Goal: Information Seeking & Learning: Understand process/instructions

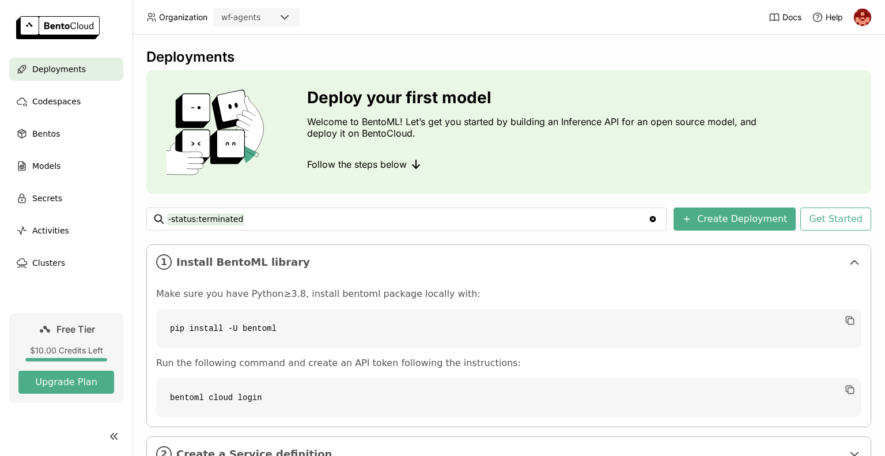
click at [462, 167] on div "Follow the steps below" at bounding box center [534, 164] width 455 height 23
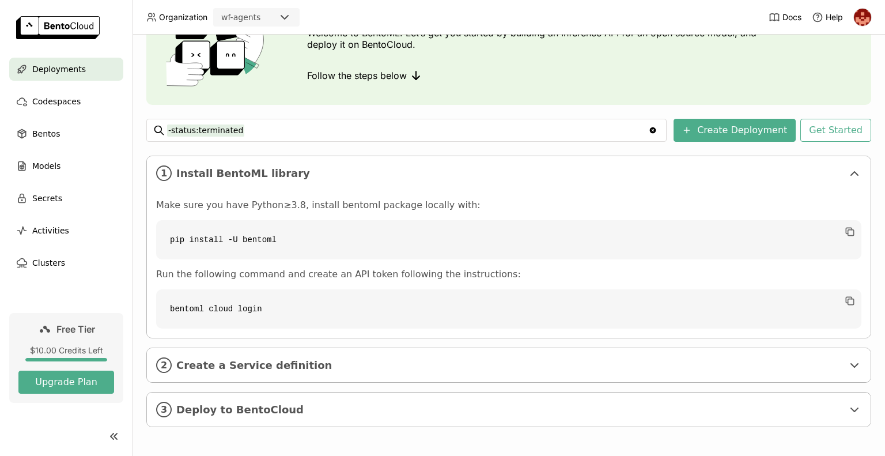
scroll to position [90, 0]
click at [103, 149] on ul "Deployments Codespaces Bentos Models Secrets Activities Clusters" at bounding box center [66, 166] width 133 height 217
click at [718, 58] on div "Deploy your first model Welcome to BentoML! Let’s get you started by building a…" at bounding box center [534, 42] width 455 height 88
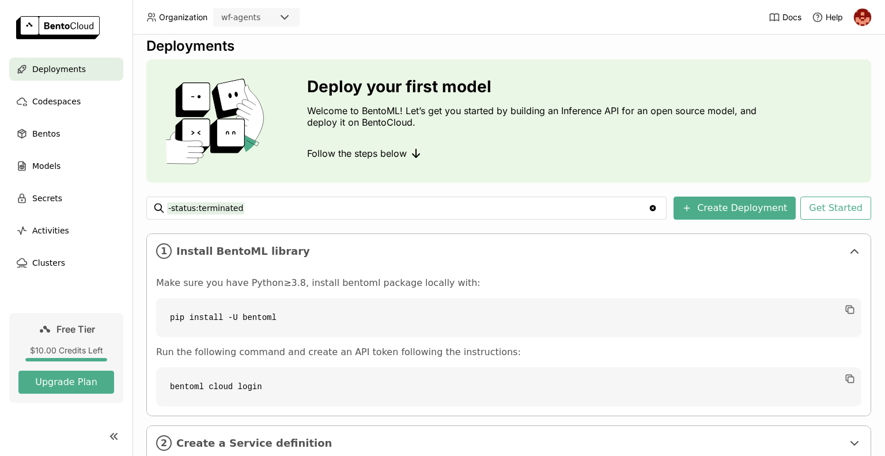
scroll to position [0, 0]
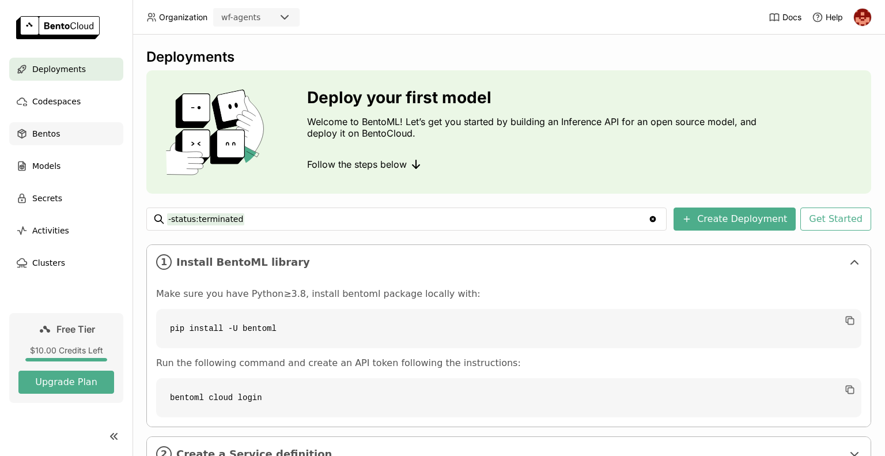
click at [46, 138] on span "Bentos" at bounding box center [46, 134] width 28 height 14
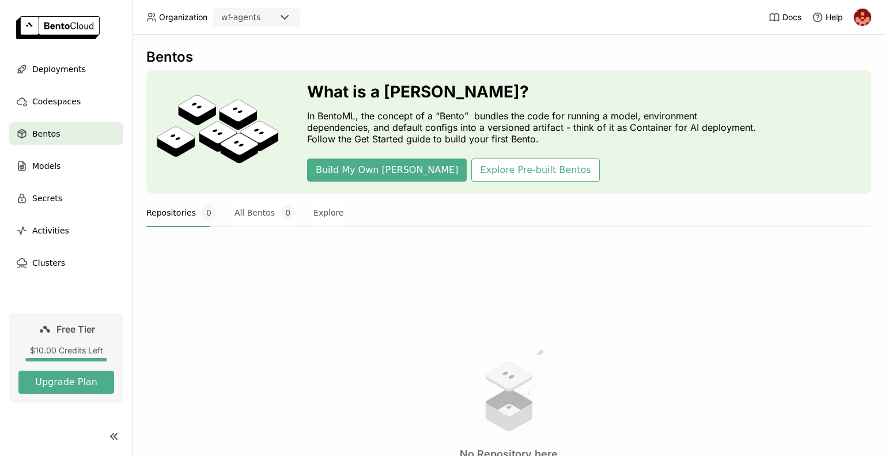
click at [177, 218] on button "Repositories 0" at bounding box center [181, 212] width 70 height 29
click at [382, 330] on div "No Repository here Once you create a Bento, it will appear here." at bounding box center [508, 412] width 725 height 315
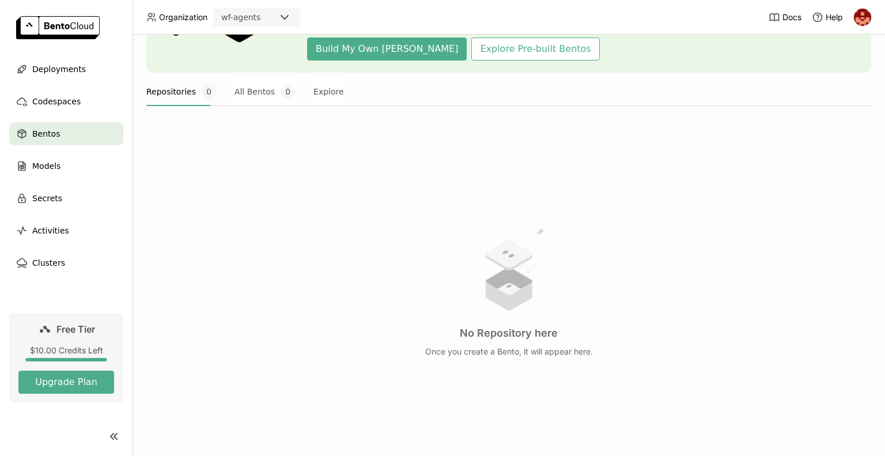
scroll to position [145, 0]
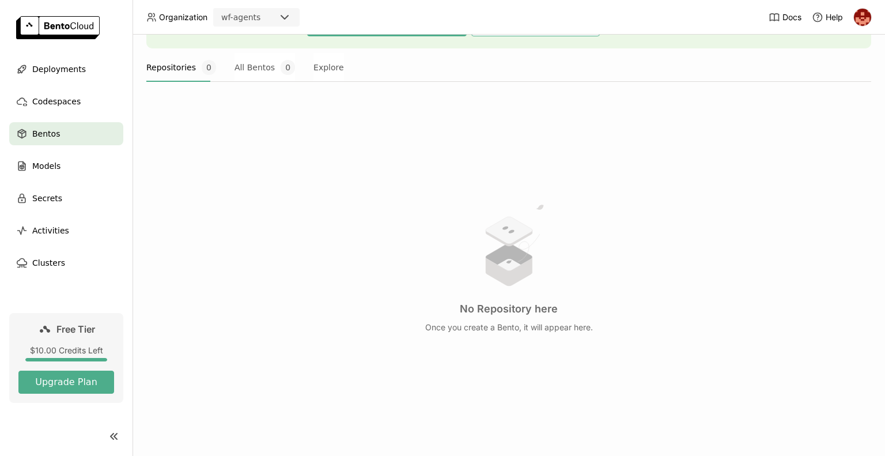
click at [864, 21] on img at bounding box center [862, 17] width 17 height 17
click at [842, 50] on span "Members" at bounding box center [842, 44] width 33 height 10
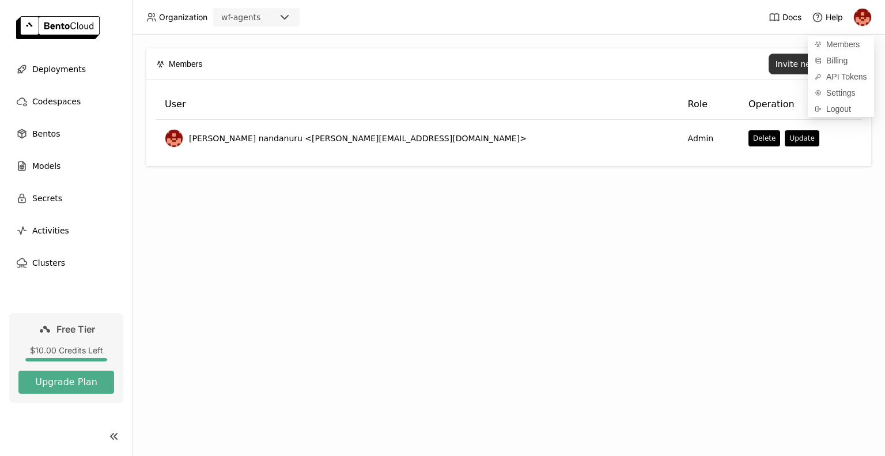
click at [794, 67] on div "Invite new member" at bounding box center [814, 63] width 78 height 9
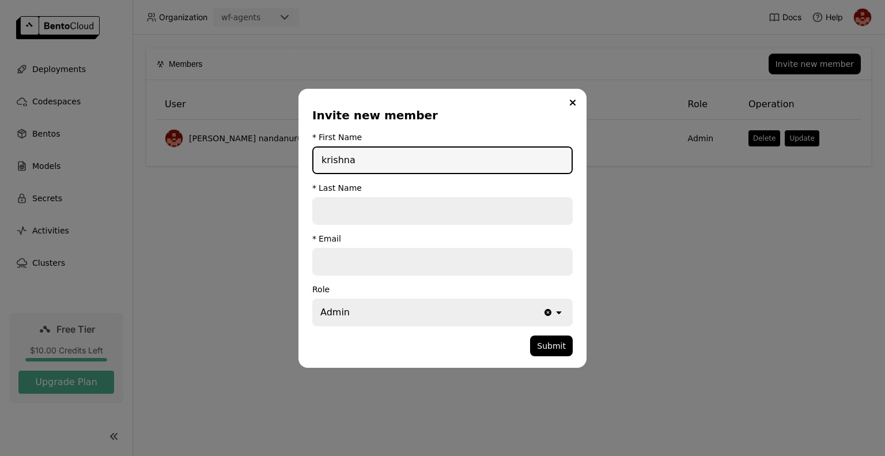
type input "krishna"
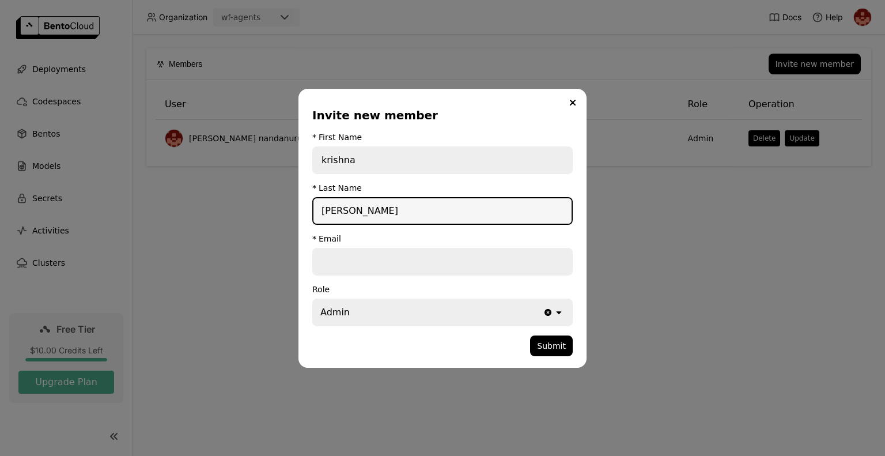
type input "[PERSON_NAME]"
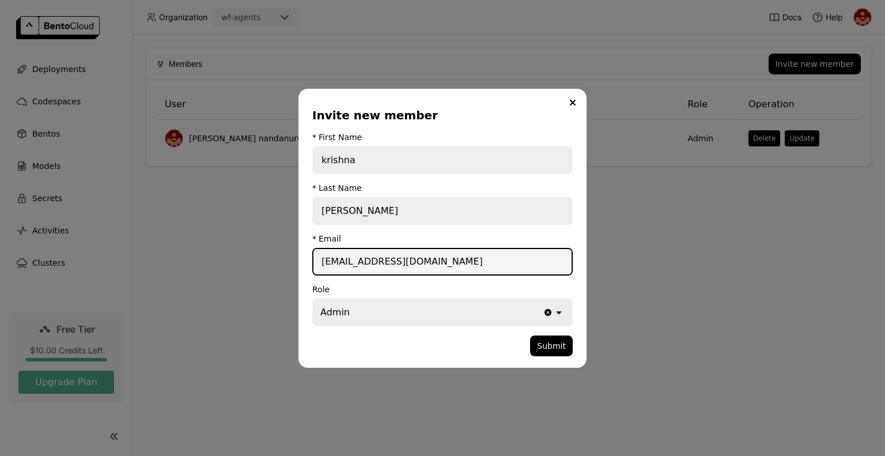
type input "[EMAIL_ADDRESS][DOMAIN_NAME]"
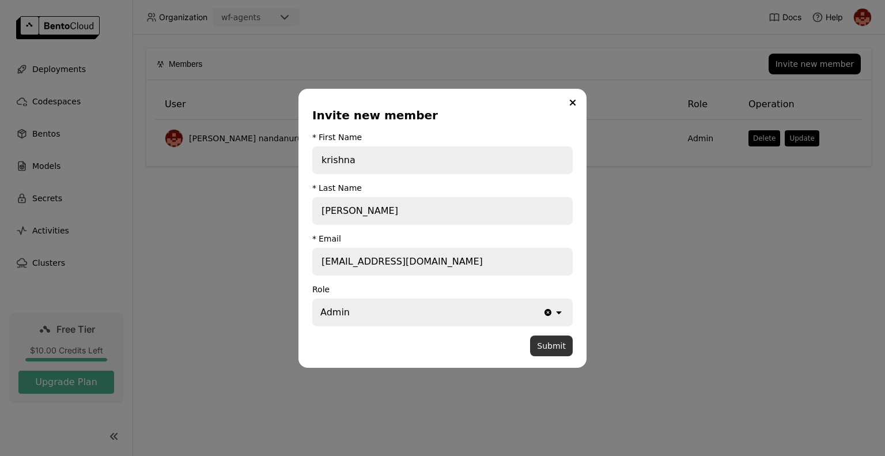
click at [555, 344] on button "Submit" at bounding box center [551, 345] width 43 height 21
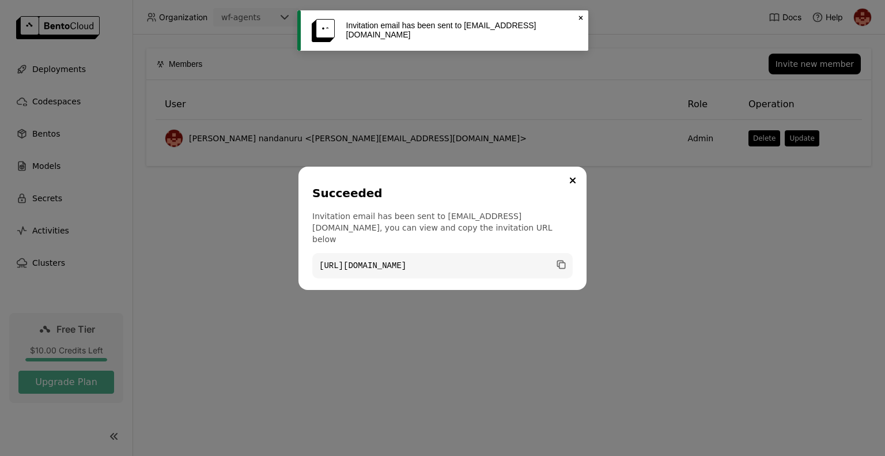
click at [555, 344] on div "Succeeded Invitation email has been sent to [EMAIL_ADDRESS][DOMAIN_NAME], you c…" at bounding box center [442, 228] width 885 height 456
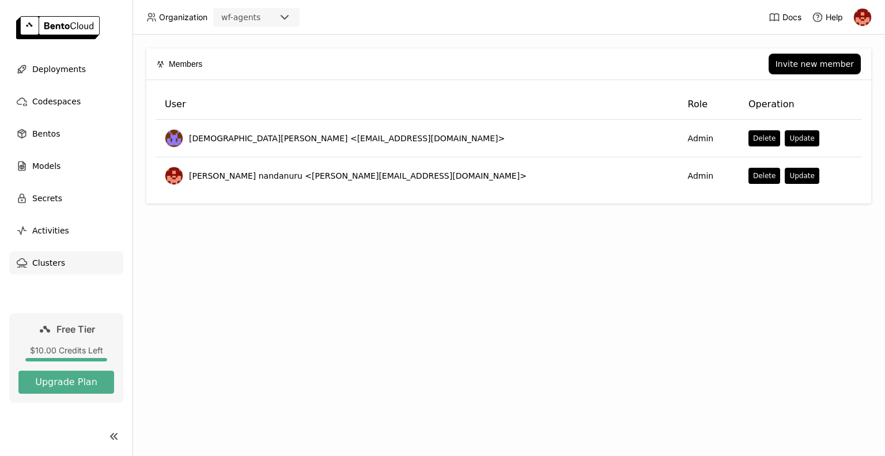
click at [58, 264] on span "Clusters" at bounding box center [48, 263] width 33 height 14
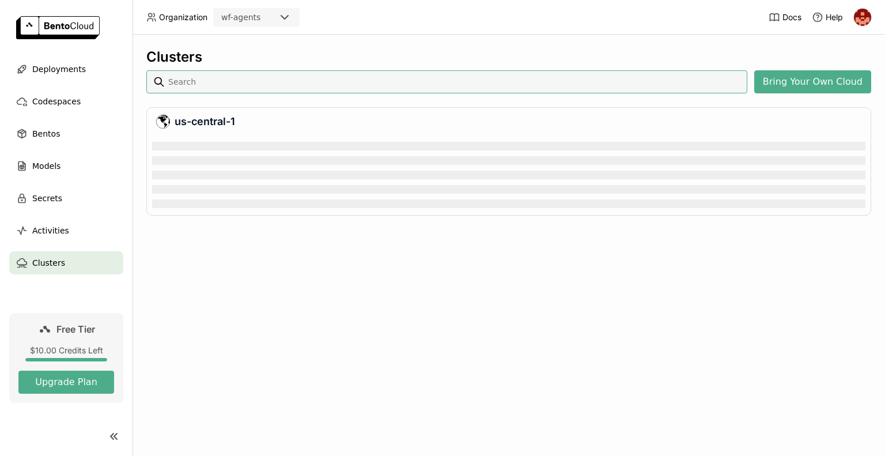
scroll to position [70, 709]
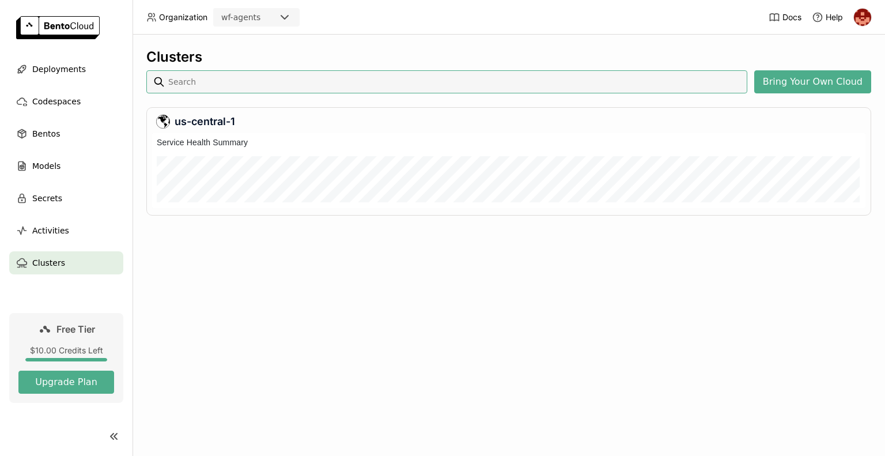
click at [58, 264] on span "Clusters" at bounding box center [48, 263] width 33 height 14
click at [55, 163] on span "Models" at bounding box center [46, 166] width 28 height 14
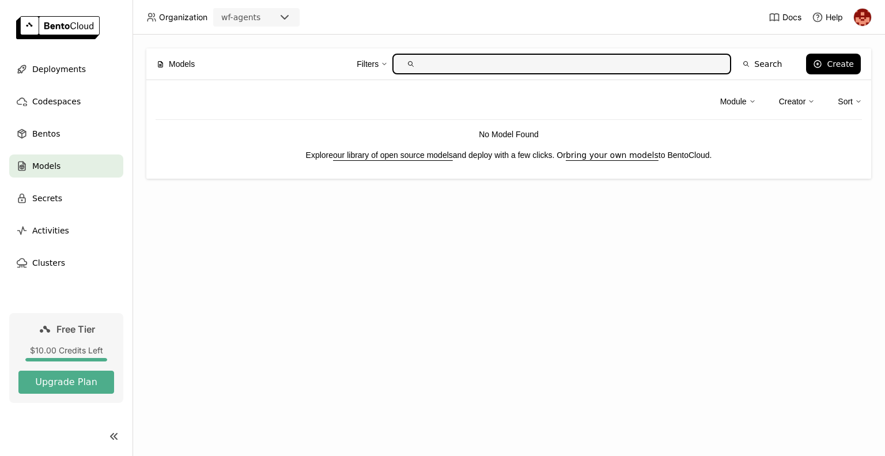
click at [475, 59] on input "text" at bounding box center [571, 64] width 302 height 18
type input "llama"
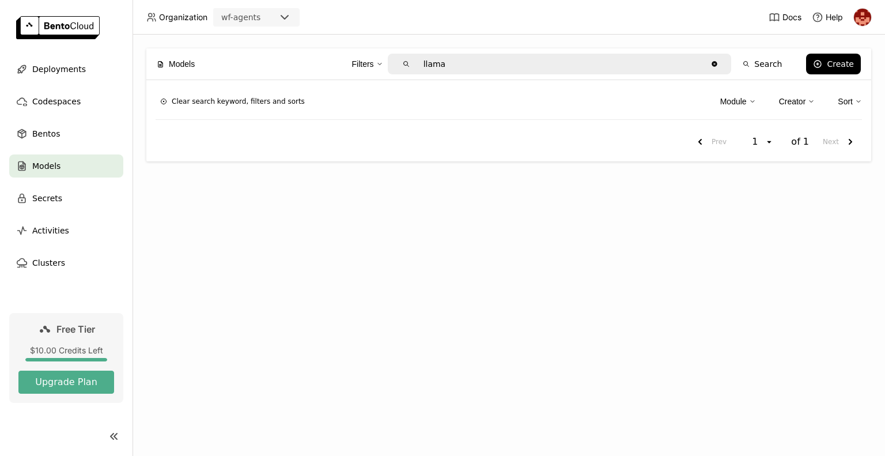
click at [717, 62] on icon "Clear value" at bounding box center [714, 63] width 5 height 5
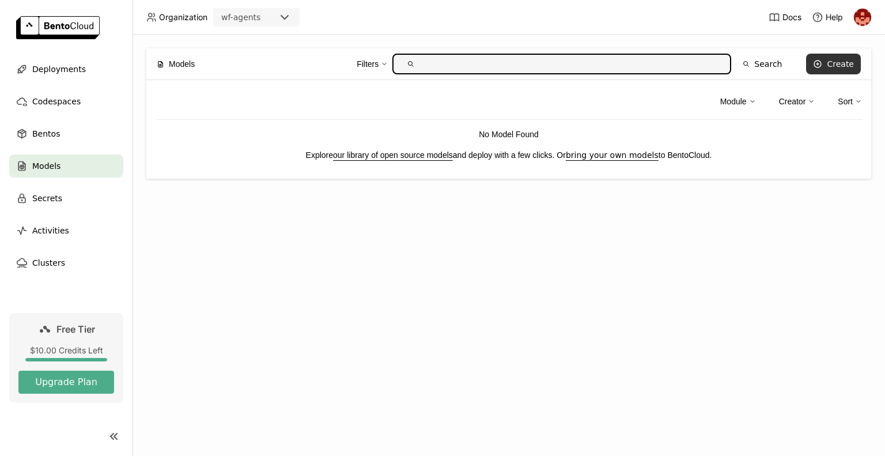
click at [829, 63] on button "Create" at bounding box center [833, 64] width 55 height 21
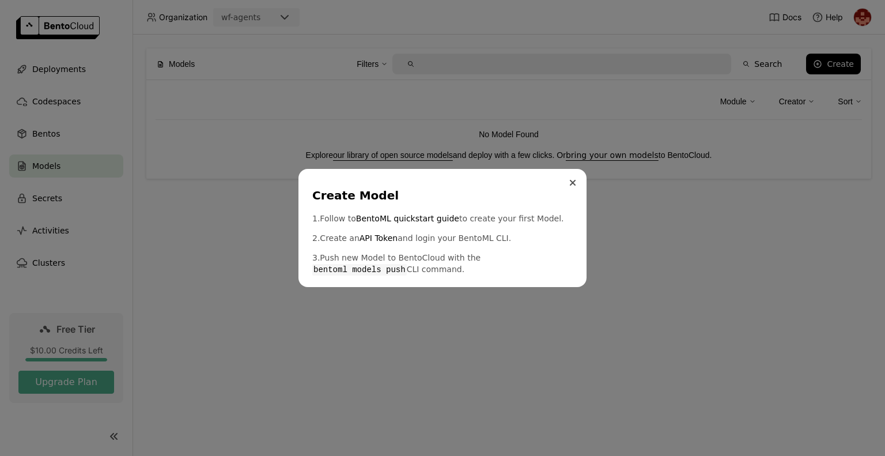
click at [572, 181] on icon "Close" at bounding box center [572, 182] width 5 height 5
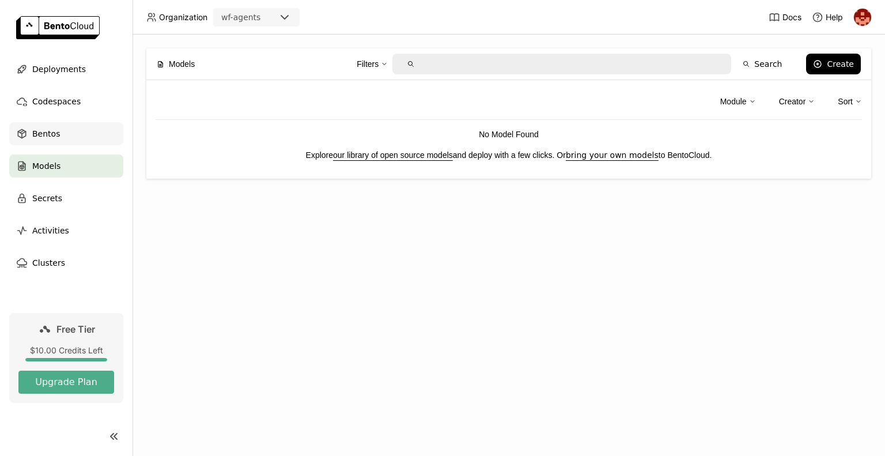
click at [55, 135] on span "Bentos" at bounding box center [46, 134] width 28 height 14
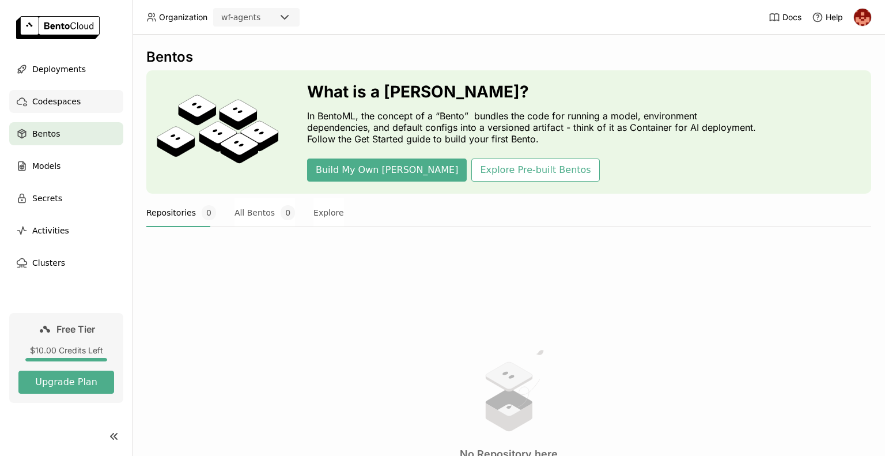
click at [57, 101] on span "Codespaces" at bounding box center [56, 101] width 48 height 14
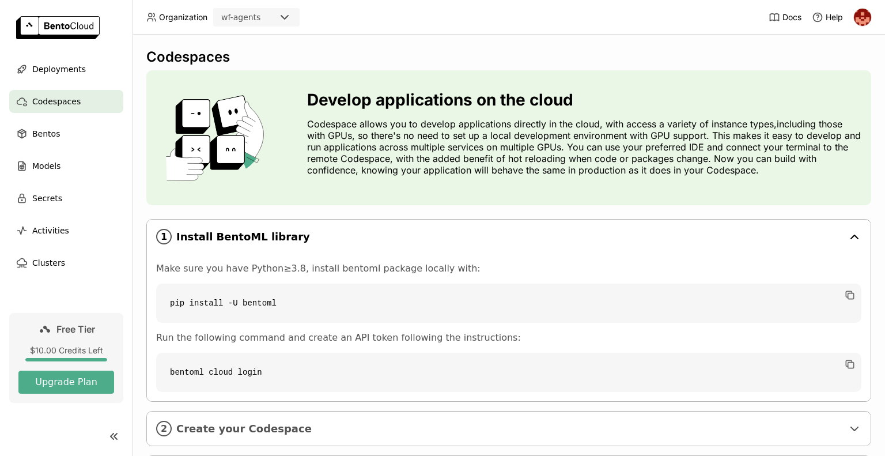
click at [360, 220] on div "1 Install BentoML library" at bounding box center [509, 237] width 724 height 34
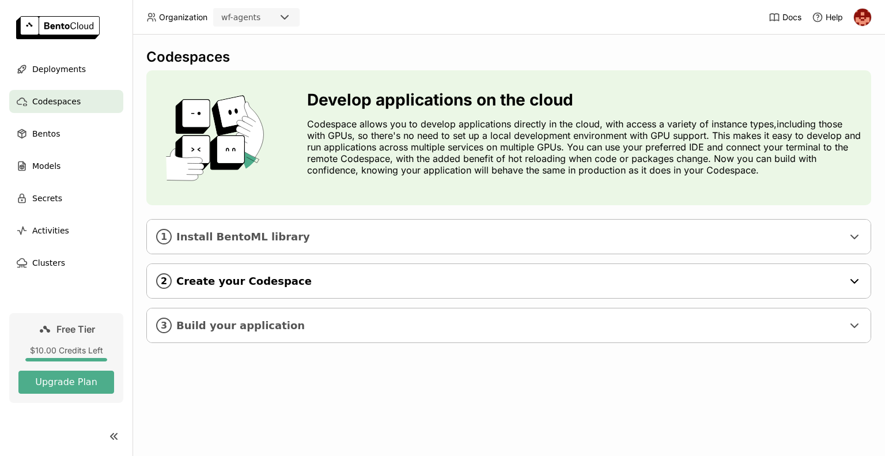
click at [167, 283] on icon "2" at bounding box center [164, 281] width 16 height 16
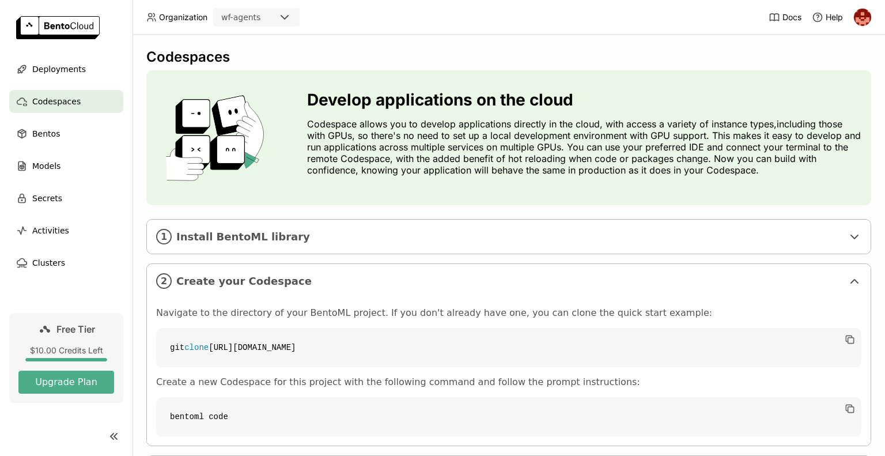
click at [340, 197] on div "Develop applications on the cloud Codespace allows you to develop applications …" at bounding box center [508, 137] width 725 height 135
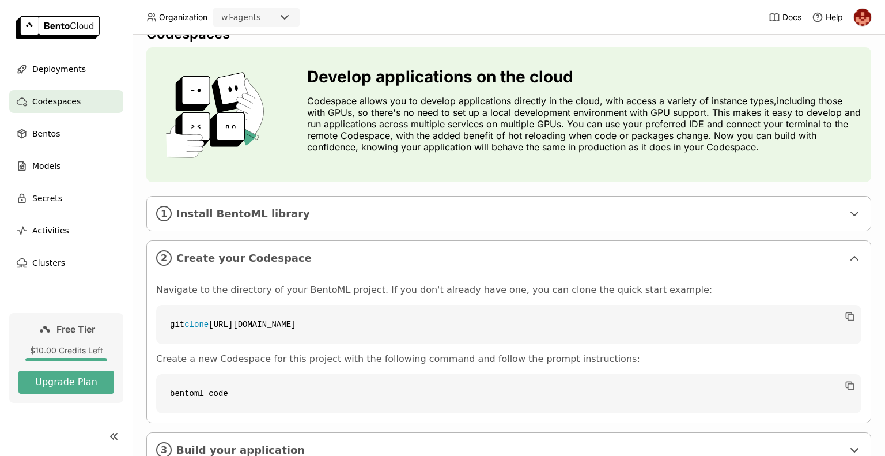
scroll to position [65, 0]
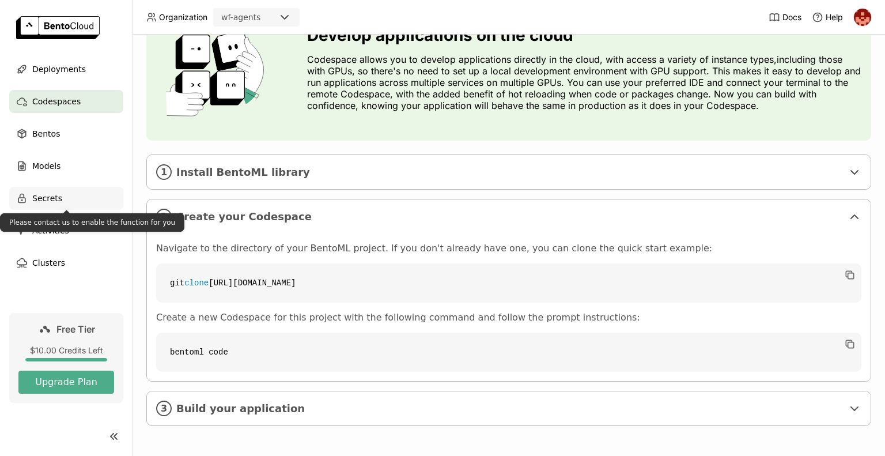
click at [65, 196] on div "Secrets" at bounding box center [66, 198] width 114 height 23
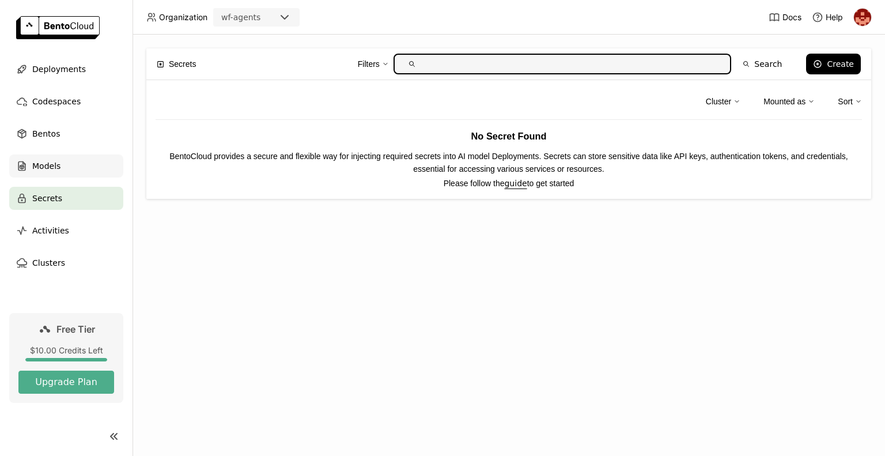
click at [60, 167] on div "Models" at bounding box center [66, 165] width 114 height 23
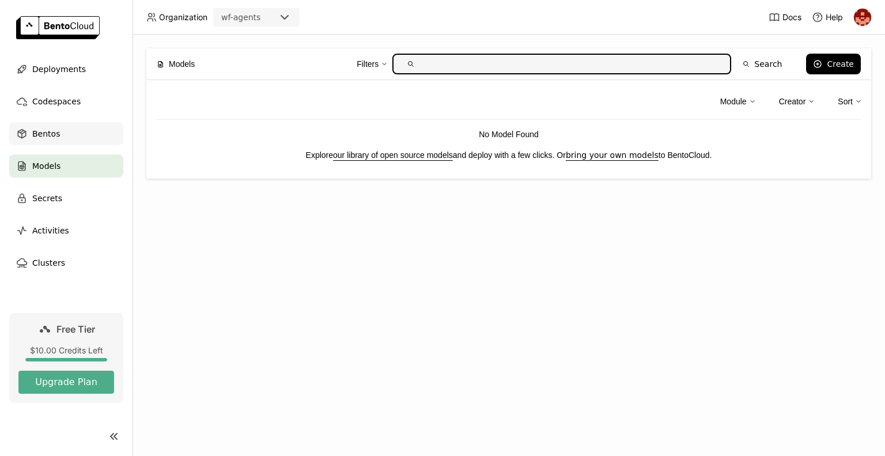
click at [56, 134] on div "Bentos" at bounding box center [66, 133] width 114 height 23
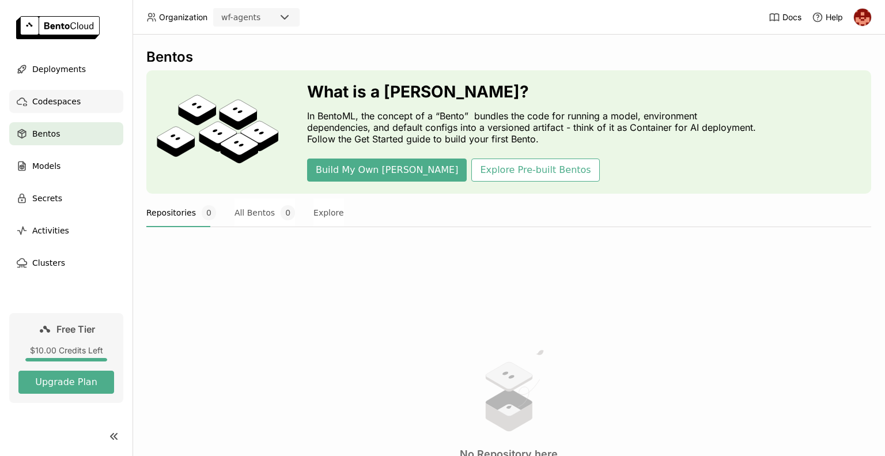
click at [62, 106] on span "Codespaces" at bounding box center [56, 101] width 48 height 14
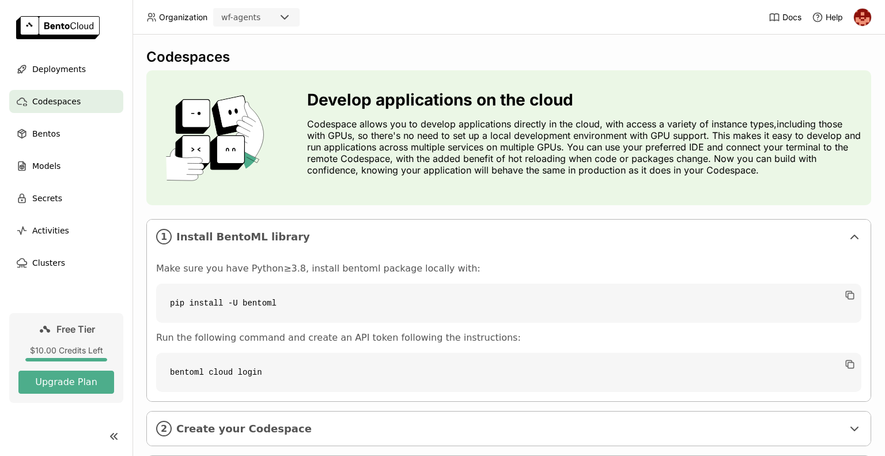
click at [394, 359] on code "bentoml cloud login" at bounding box center [508, 372] width 705 height 39
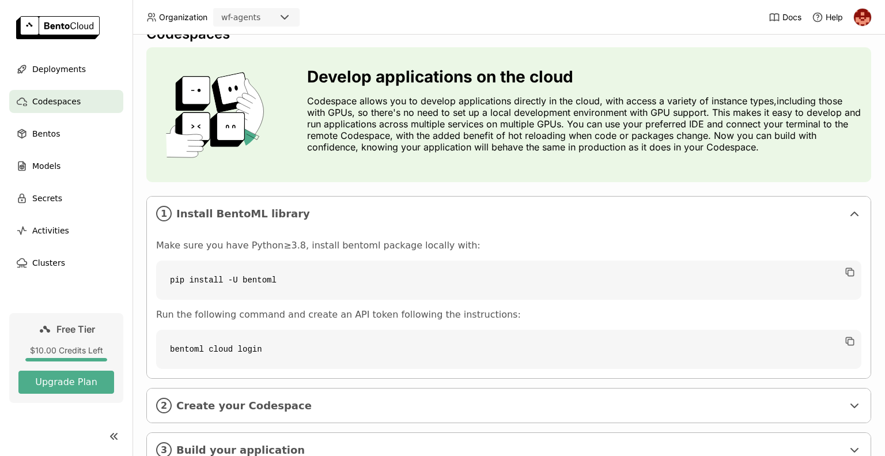
scroll to position [65, 0]
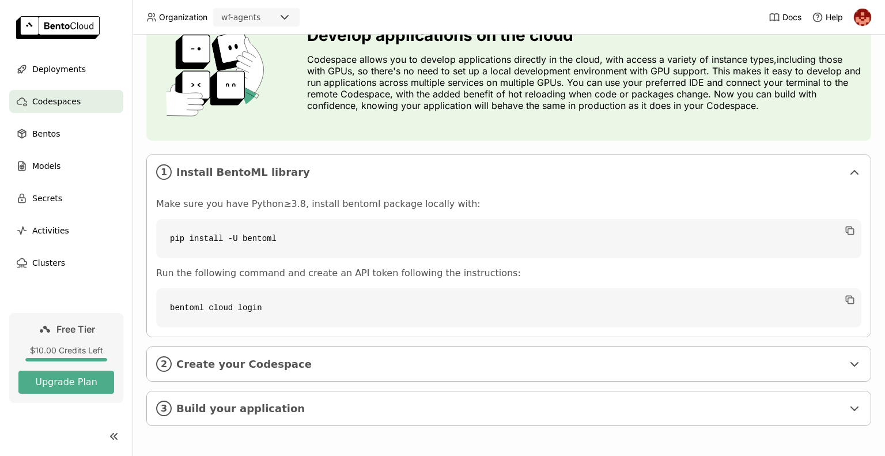
click at [394, 359] on span "Create your Codespace" at bounding box center [509, 364] width 667 height 13
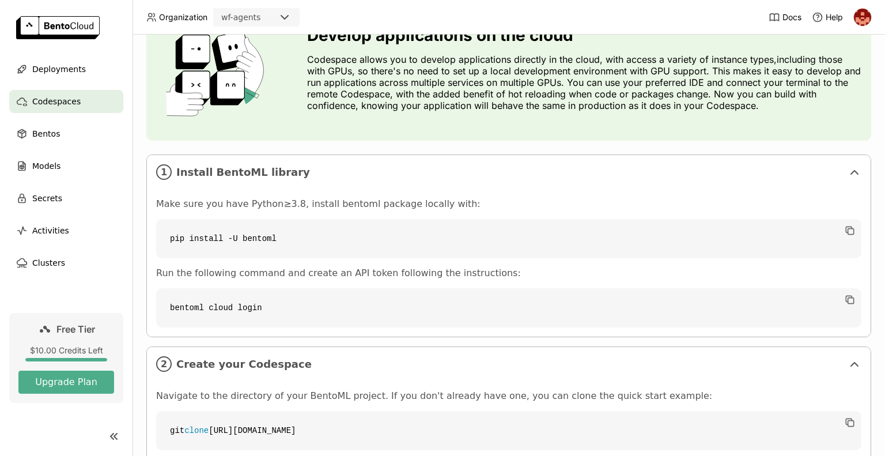
click at [59, 429] on div at bounding box center [66, 436] width 133 height 28
drag, startPoint x: 383, startPoint y: 434, endPoint x: 215, endPoint y: 434, distance: 167.7
click at [215, 434] on code "git clone [URL][DOMAIN_NAME]" at bounding box center [508, 430] width 705 height 39
copy code "[URL][DOMAIN_NAME]"
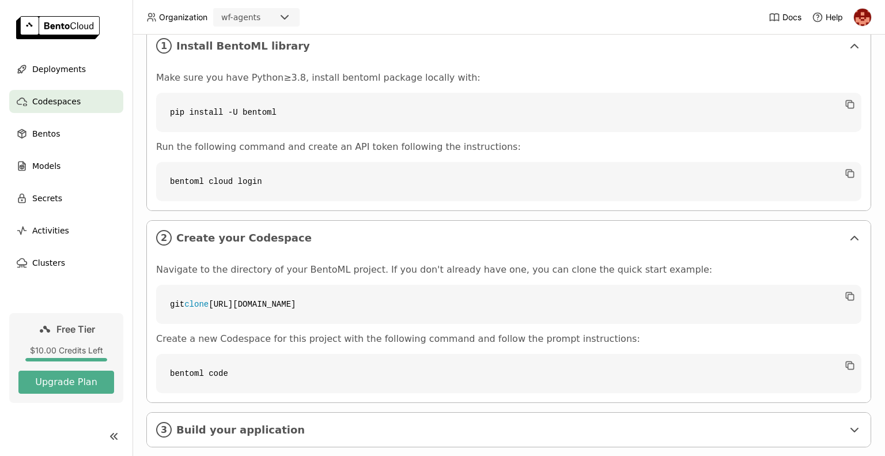
scroll to position [189, 0]
click at [215, 434] on span "Build your application" at bounding box center [509, 431] width 667 height 13
click at [61, 133] on div "Bentos" at bounding box center [66, 133] width 114 height 23
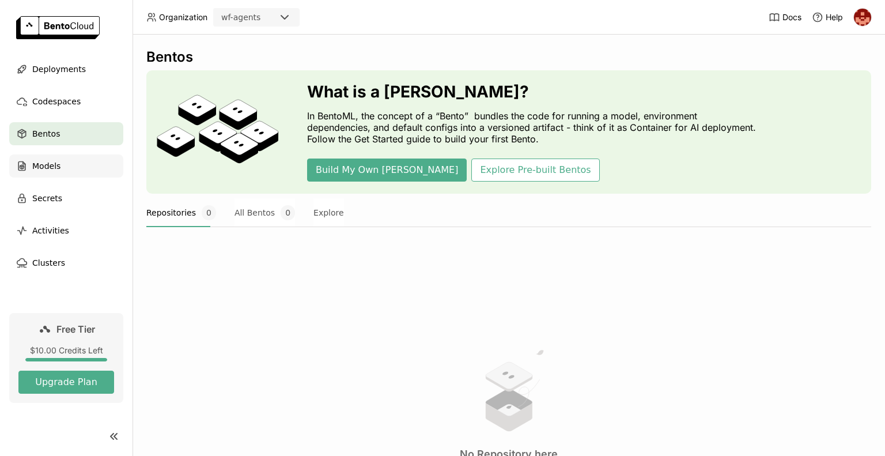
click at [57, 173] on div "Models" at bounding box center [66, 165] width 114 height 23
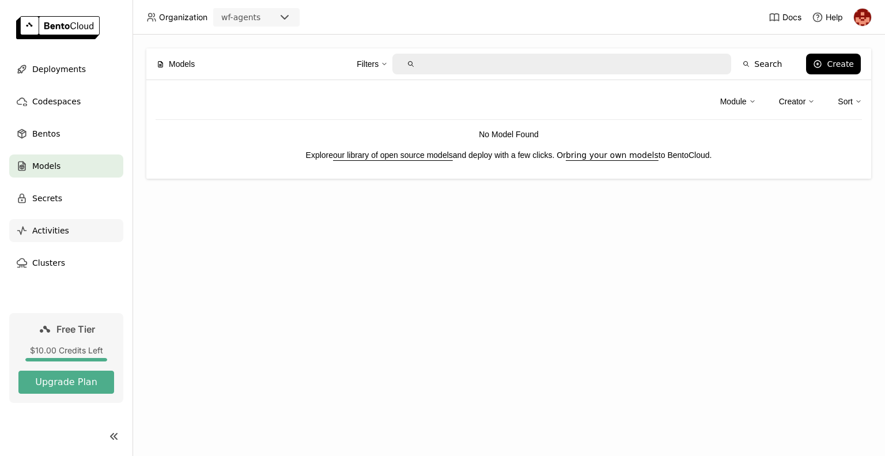
click at [47, 222] on div "Activities" at bounding box center [66, 230] width 114 height 23
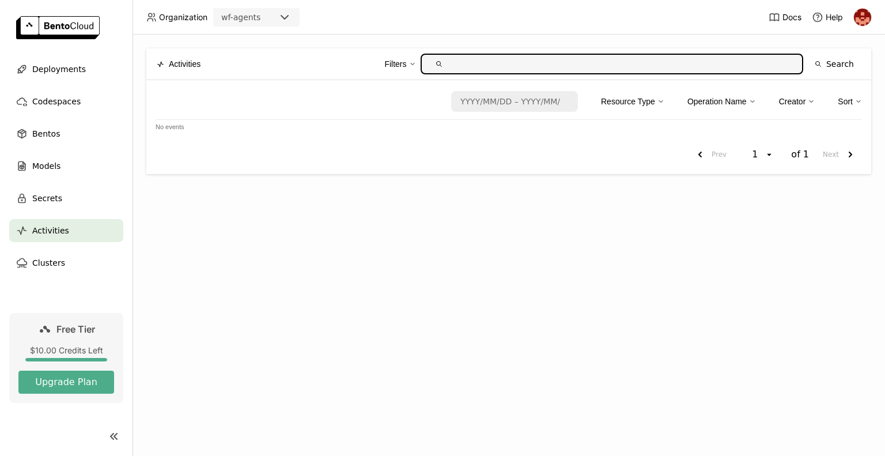
click at [58, 186] on ul "Deployments Codespaces Bentos Models Secrets Activities Clusters" at bounding box center [66, 166] width 133 height 217
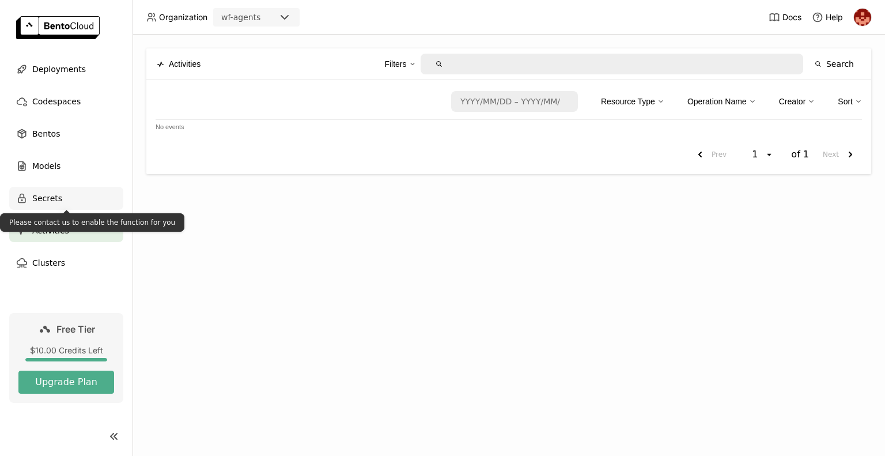
click at [52, 196] on span "Secrets" at bounding box center [47, 198] width 30 height 14
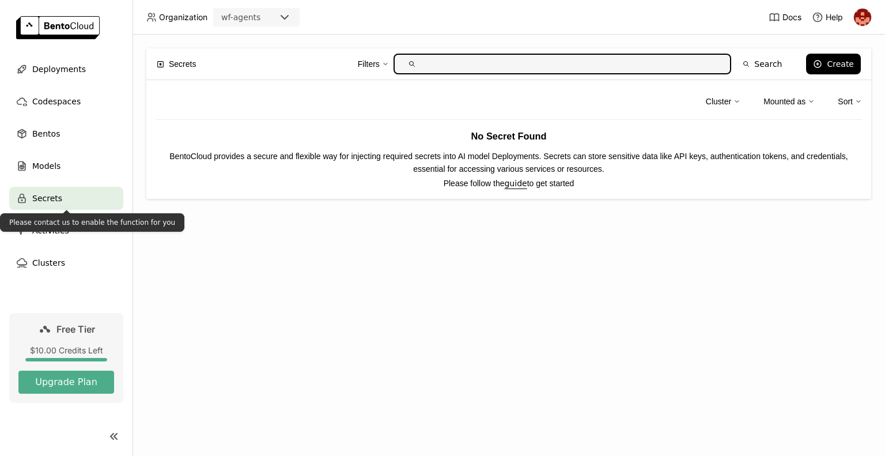
click at [47, 231] on div "Please contact us to enable the function for you" at bounding box center [92, 222] width 184 height 18
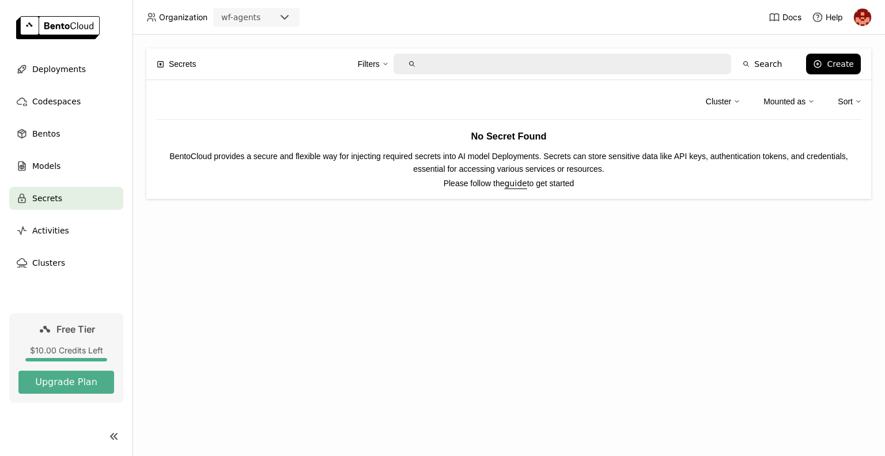
click at [256, 14] on div "wf-agents" at bounding box center [240, 18] width 39 height 12
click at [75, 78] on div "Deployments" at bounding box center [66, 69] width 114 height 23
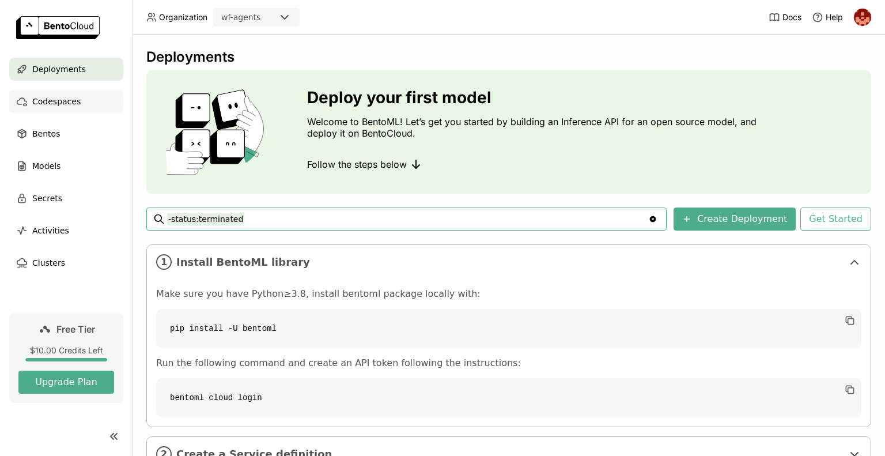
click at [55, 112] on div "Codespaces" at bounding box center [66, 101] width 114 height 23
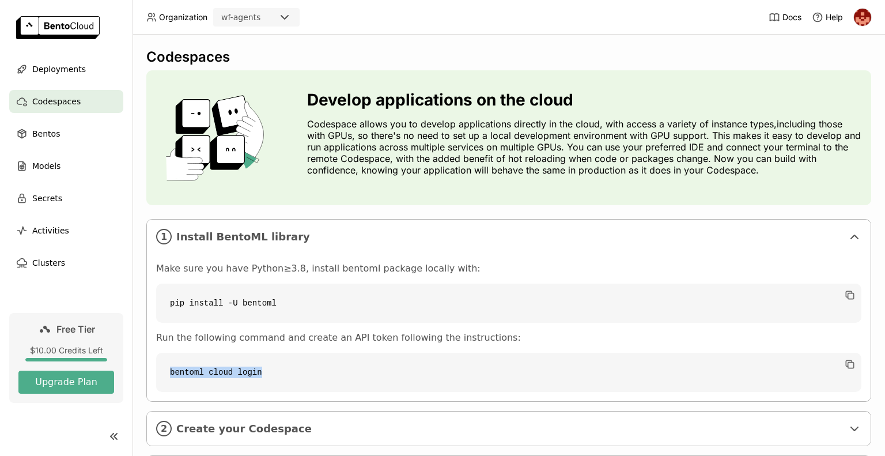
drag, startPoint x: 263, startPoint y: 374, endPoint x: 152, endPoint y: 376, distance: 111.8
click at [152, 376] on div "Make sure you have Python≥3.8, install bentoml package locally with: pip instal…" at bounding box center [509, 326] width 724 height 147
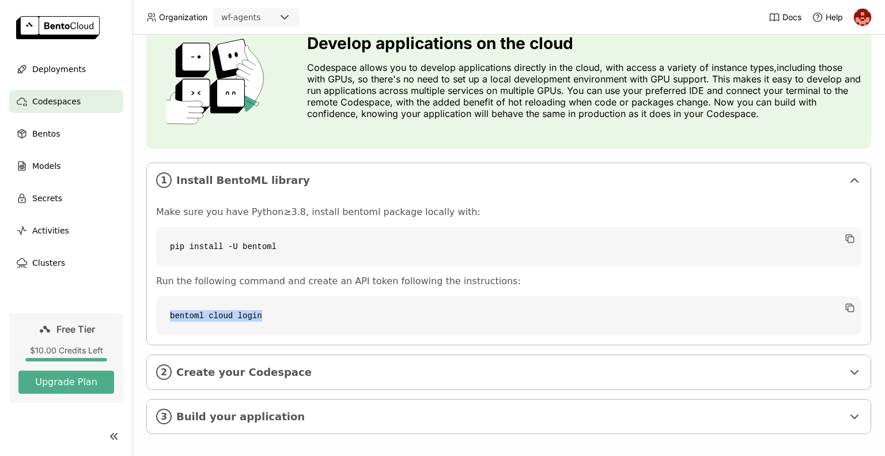
scroll to position [65, 0]
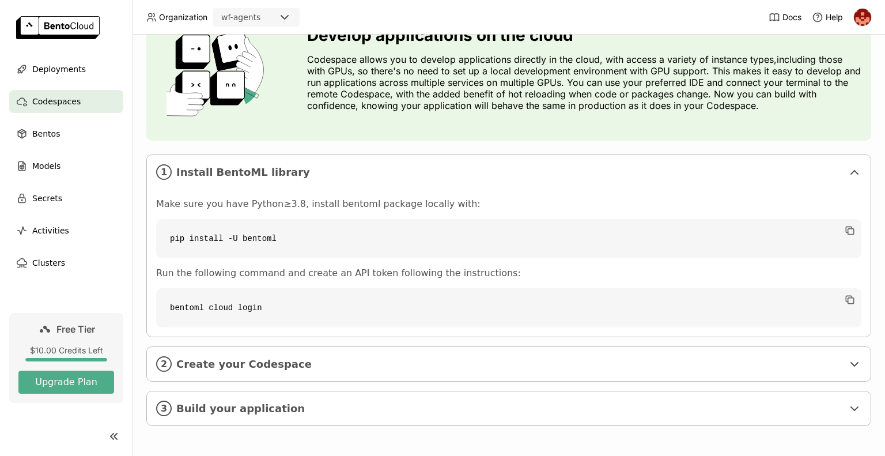
click at [152, 376] on div "2 Create your Codespace" at bounding box center [509, 364] width 724 height 34
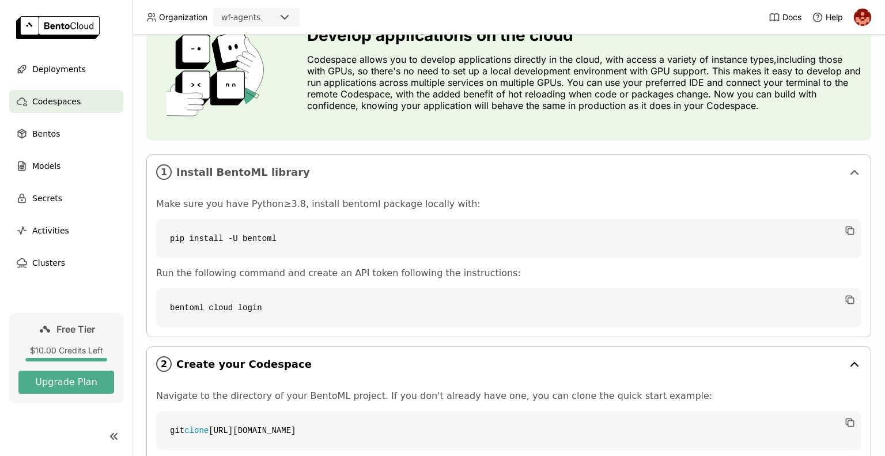
click at [346, 347] on div "2 Create your Codespace" at bounding box center [509, 364] width 724 height 34
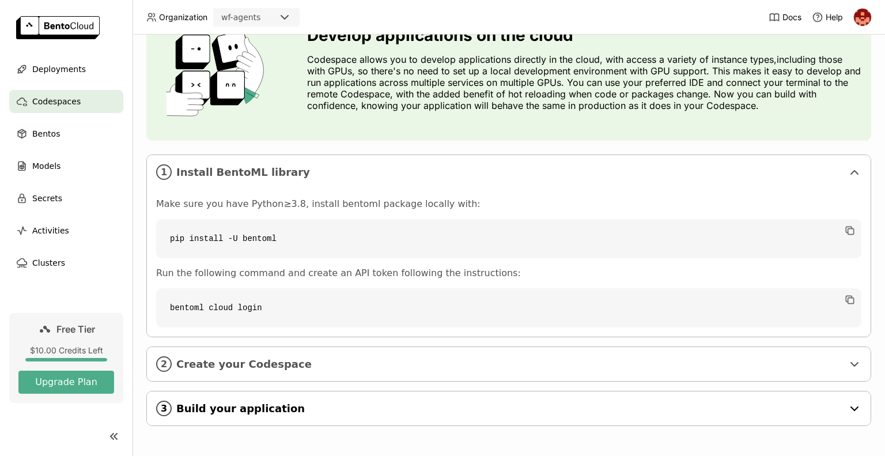
click at [174, 409] on div "3 Build your application" at bounding box center [509, 408] width 724 height 34
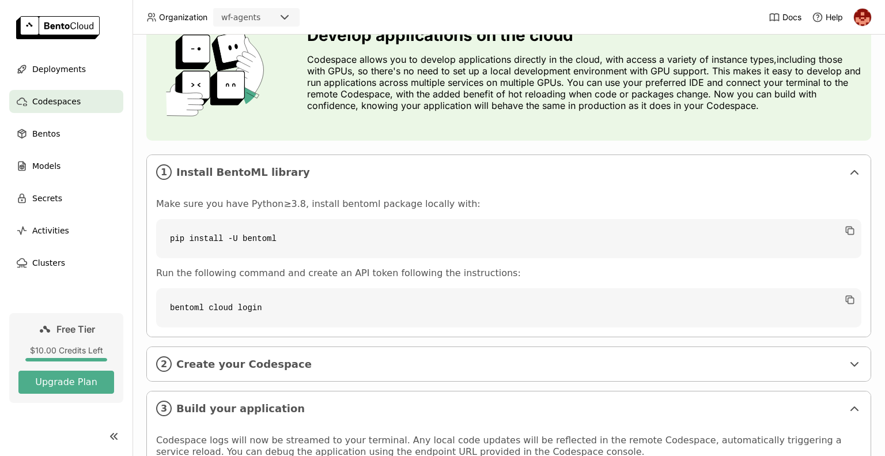
click at [86, 425] on div at bounding box center [66, 436] width 133 height 28
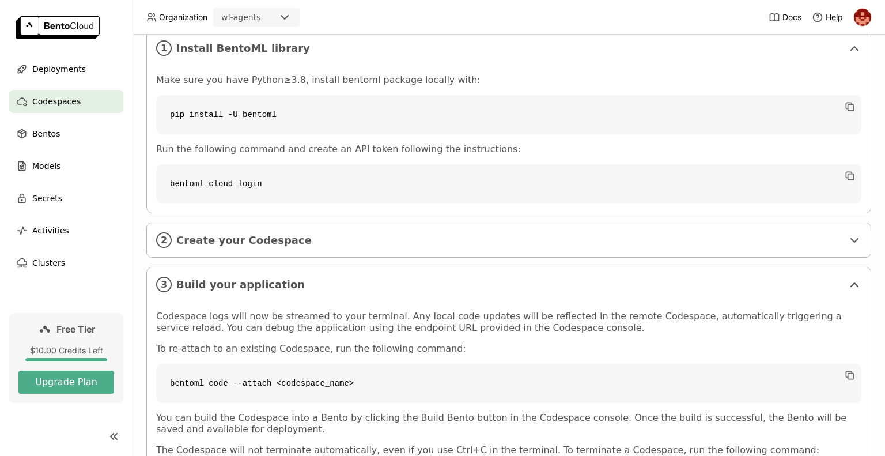
scroll to position [277, 0]
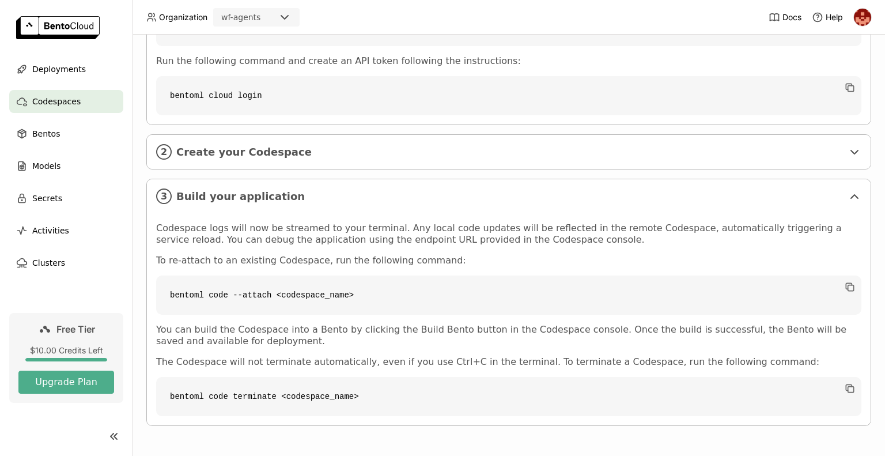
click at [361, 266] on div "Codespace logs will now be streamed to your terminal. Any local code updates wi…" at bounding box center [508, 319] width 705 height 194
click at [60, 262] on div "Clusters" at bounding box center [66, 262] width 114 height 23
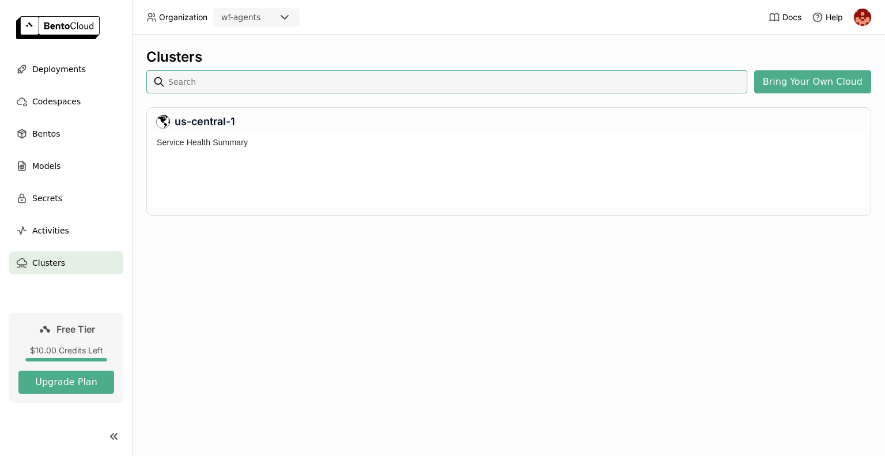
scroll to position [70, 709]
click at [801, 81] on button "Bring Your Own Cloud" at bounding box center [812, 81] width 117 height 23
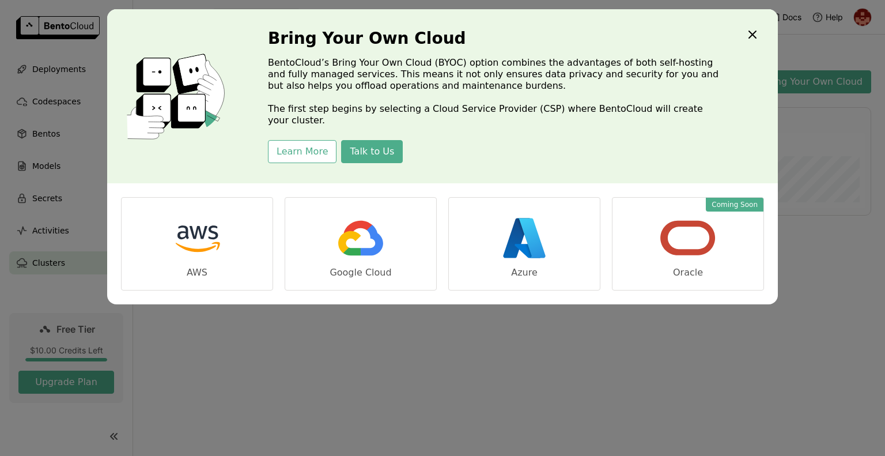
click at [752, 36] on icon "Close" at bounding box center [753, 35] width 14 height 14
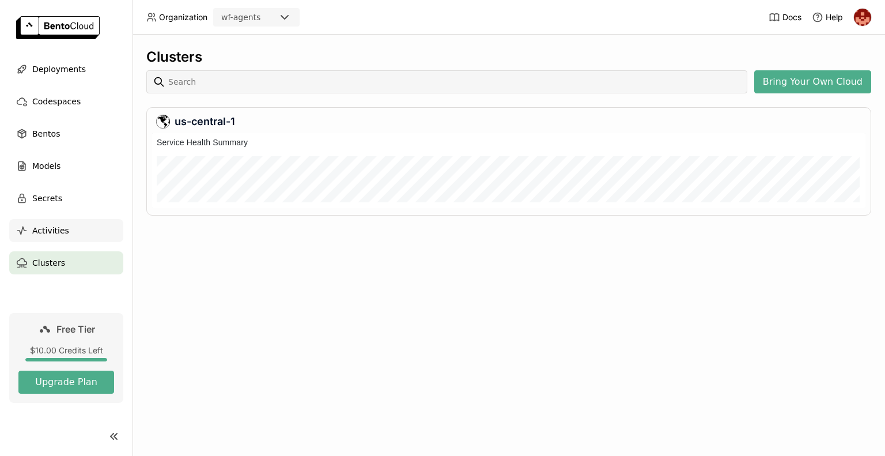
click at [54, 228] on span "Activities" at bounding box center [50, 231] width 37 height 14
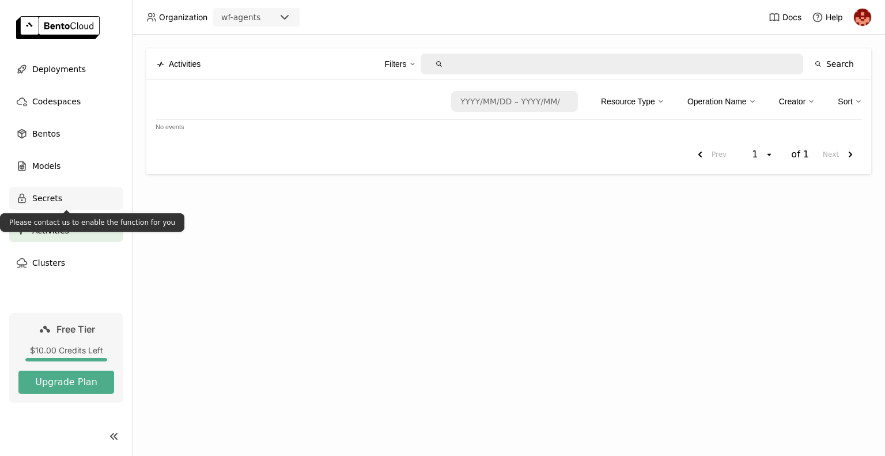
click at [52, 196] on span "Secrets" at bounding box center [47, 198] width 30 height 14
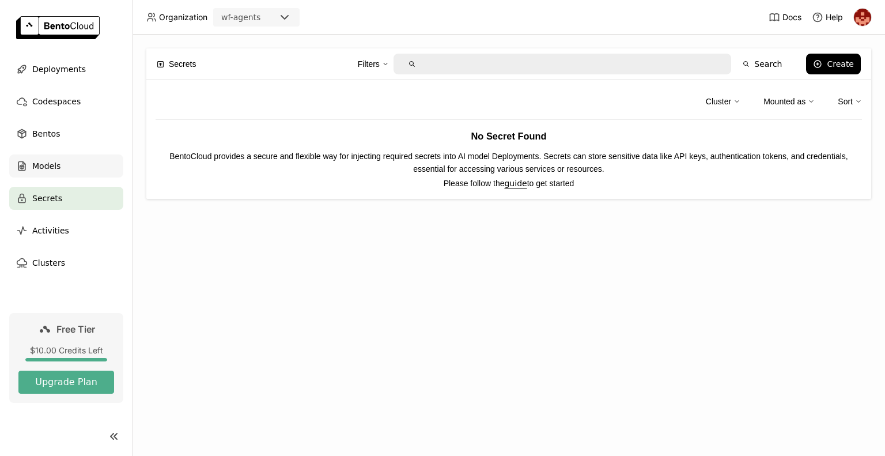
click at [56, 155] on div "Models" at bounding box center [66, 165] width 114 height 23
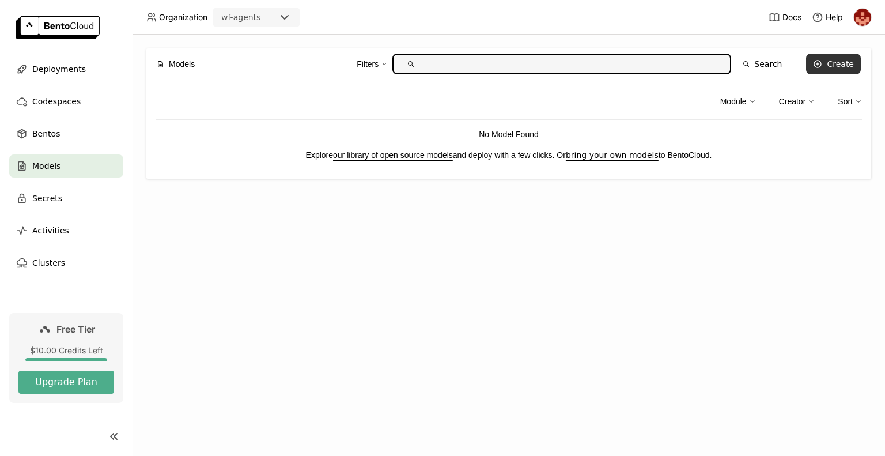
click at [828, 68] on button "Create" at bounding box center [833, 64] width 55 height 21
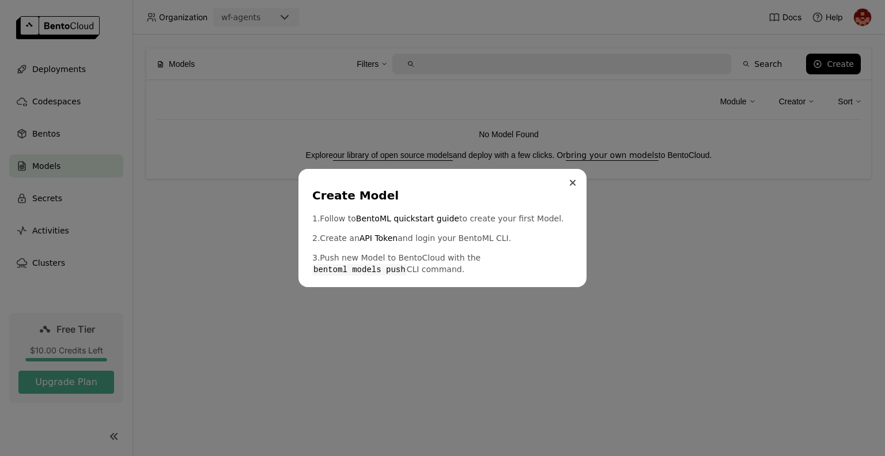
click at [576, 186] on button "Close" at bounding box center [573, 183] width 14 height 14
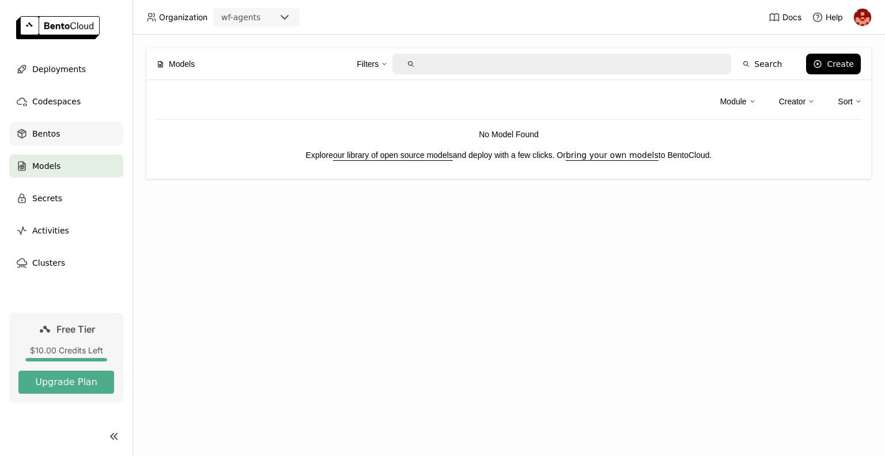
click at [64, 142] on div "Bentos" at bounding box center [66, 133] width 114 height 23
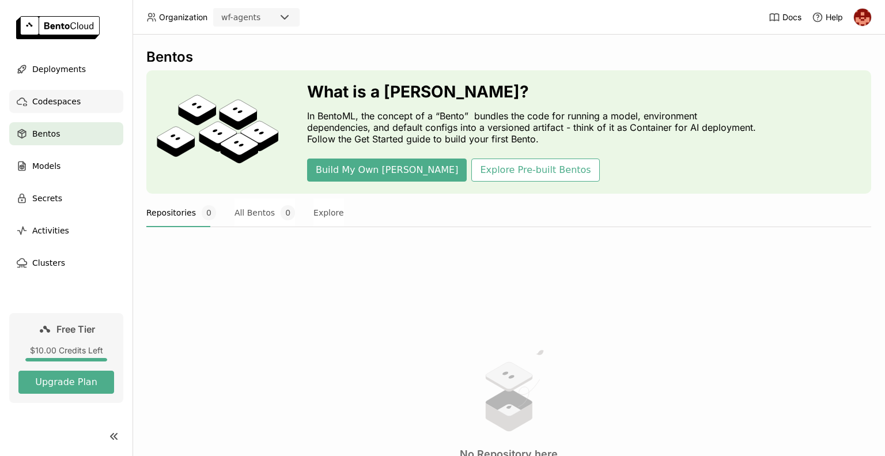
click at [69, 100] on span "Codespaces" at bounding box center [56, 101] width 48 height 14
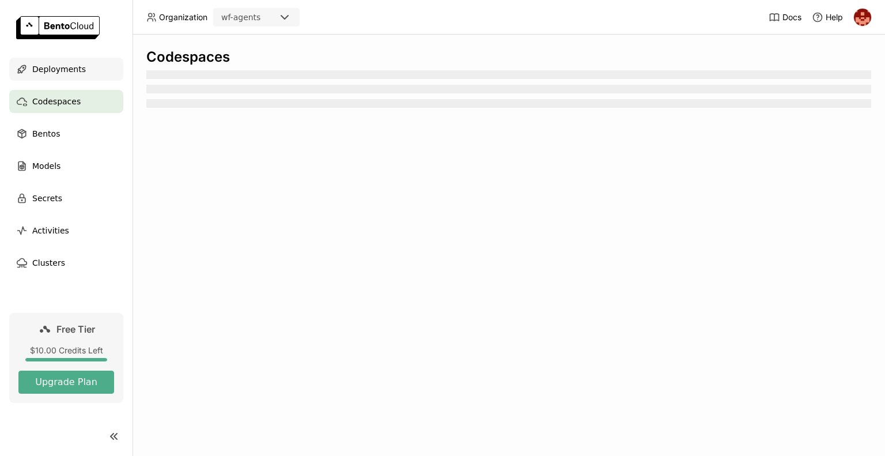
click at [74, 71] on span "Deployments" at bounding box center [59, 69] width 54 height 14
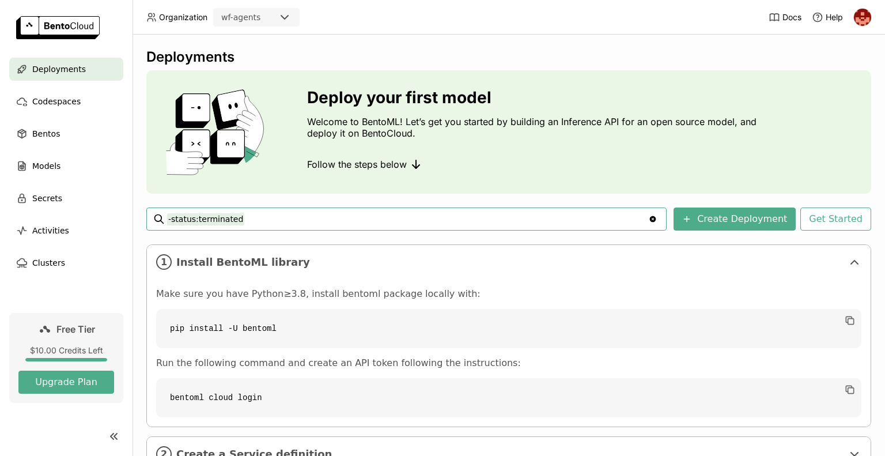
click at [464, 83] on div "Deploy your first model Welcome to BentoML! Let’s get you started by building a…" at bounding box center [508, 131] width 725 height 123
